Goal: Transaction & Acquisition: Download file/media

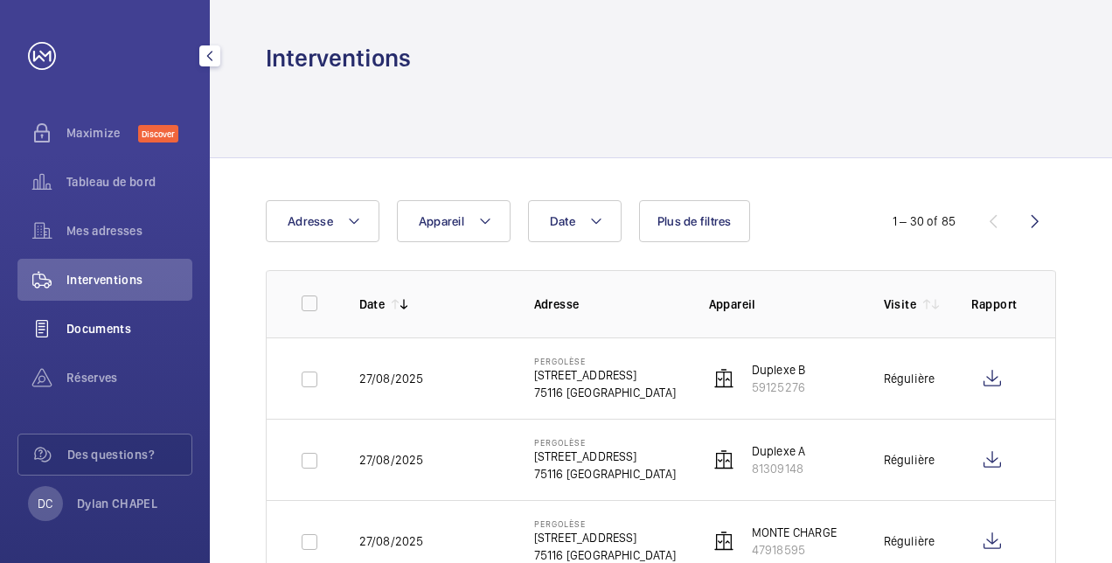
click at [116, 329] on span "Documents" at bounding box center [129, 328] width 126 height 17
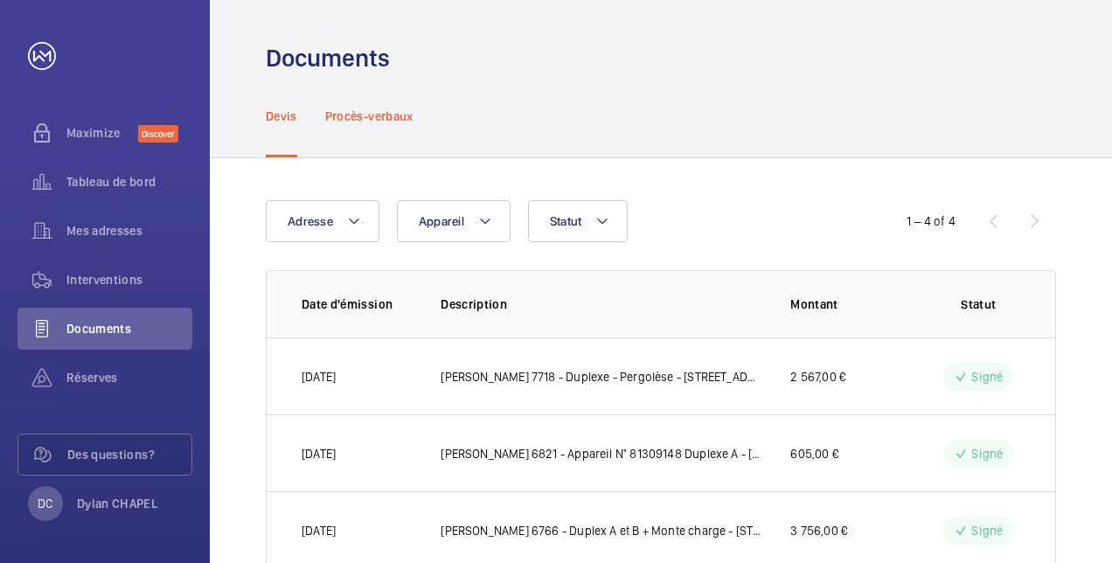
click at [380, 115] on p "Procès-verbaux" at bounding box center [369, 115] width 88 height 17
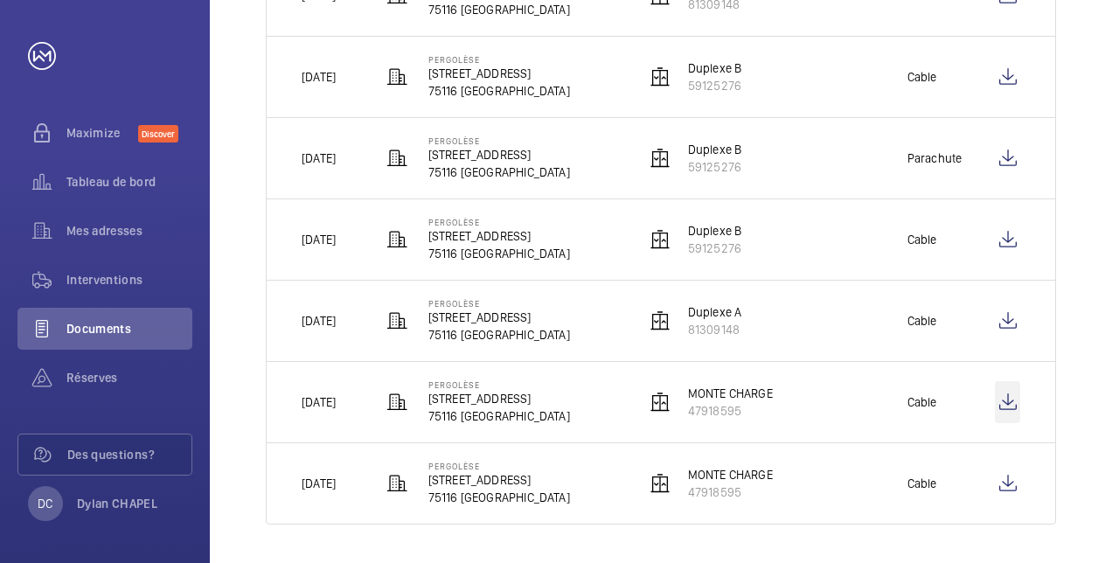
scroll to position [627, 0]
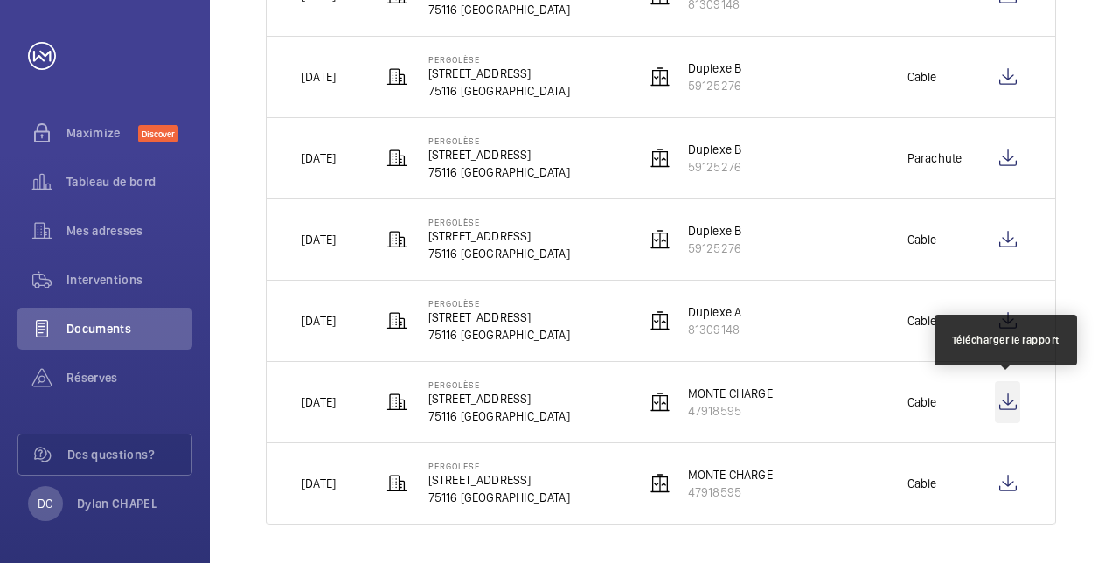
click at [1014, 405] on wm-front-icon-button at bounding box center [1006, 402] width 25 height 42
